Goal: Information Seeking & Learning: Learn about a topic

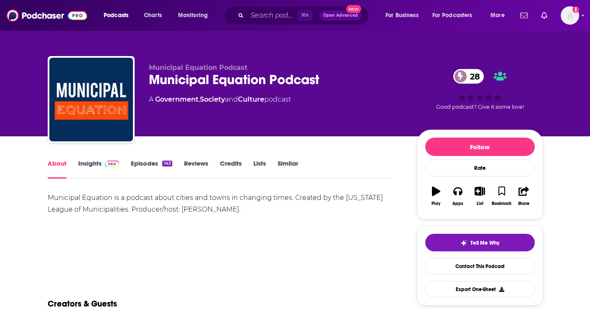
click at [89, 167] on link "Insights" at bounding box center [98, 168] width 41 height 19
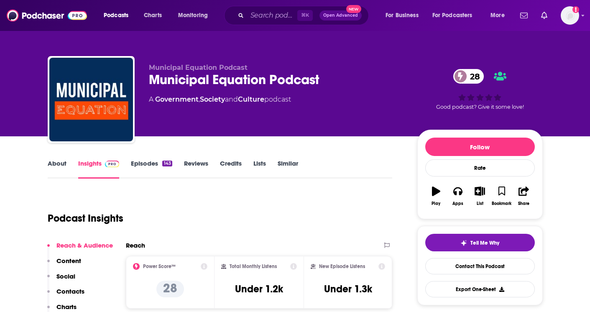
click at [61, 165] on link "About" at bounding box center [57, 168] width 19 height 19
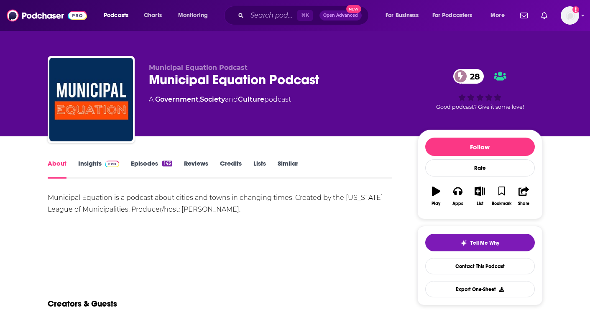
click at [142, 160] on link "Episodes 143" at bounding box center [151, 168] width 41 height 19
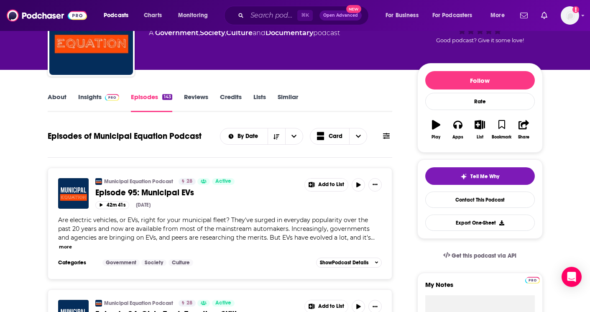
scroll to position [94, 0]
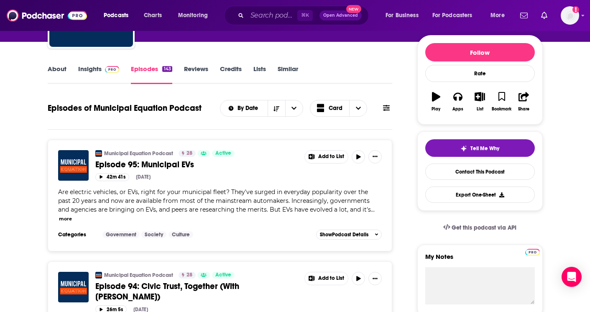
click at [90, 74] on link "Insights" at bounding box center [98, 74] width 41 height 19
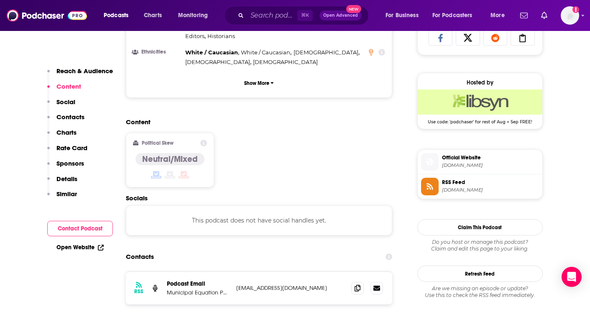
scroll to position [578, 0]
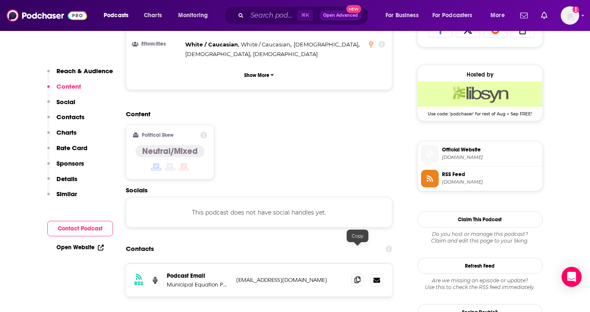
click at [361, 273] on span at bounding box center [357, 279] width 13 height 13
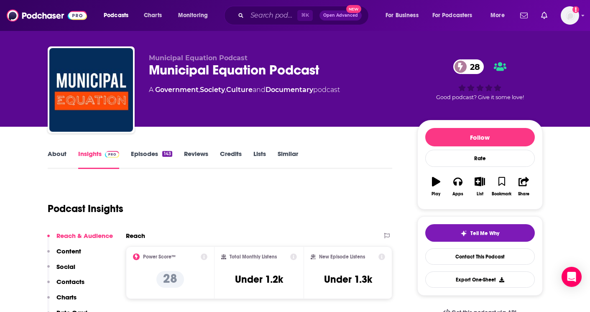
scroll to position [0, 0]
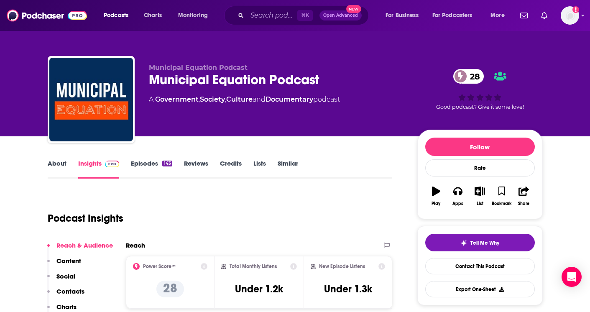
click at [53, 169] on link "About" at bounding box center [57, 168] width 19 height 19
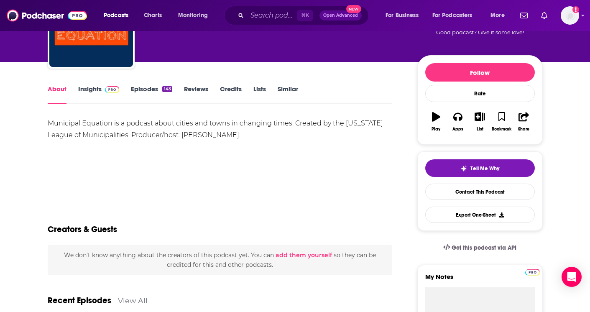
scroll to position [43, 0]
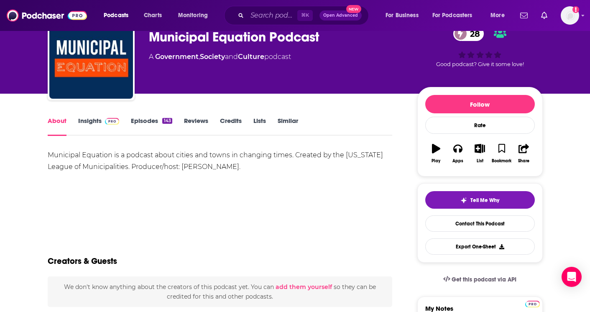
click at [86, 121] on link "Insights" at bounding box center [98, 126] width 41 height 19
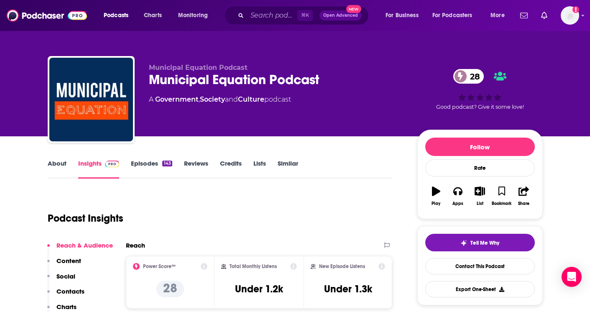
click at [131, 163] on link "Episodes 143" at bounding box center [151, 168] width 41 height 19
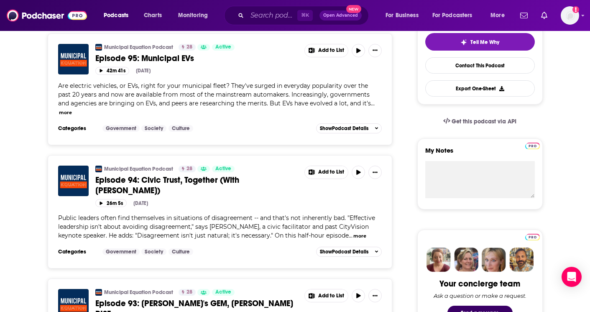
scroll to position [202, 0]
